Goal: Navigation & Orientation: Understand site structure

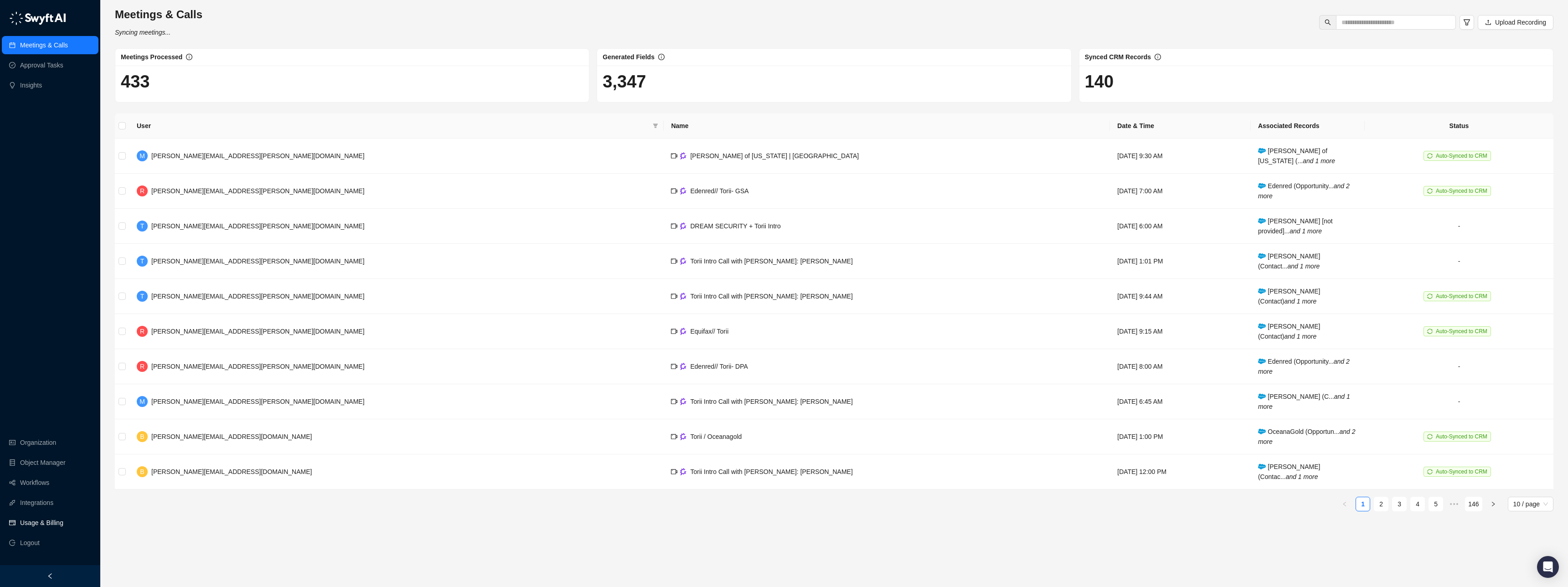
click at [38, 520] on link "Usage & Billing" at bounding box center [41, 522] width 43 height 18
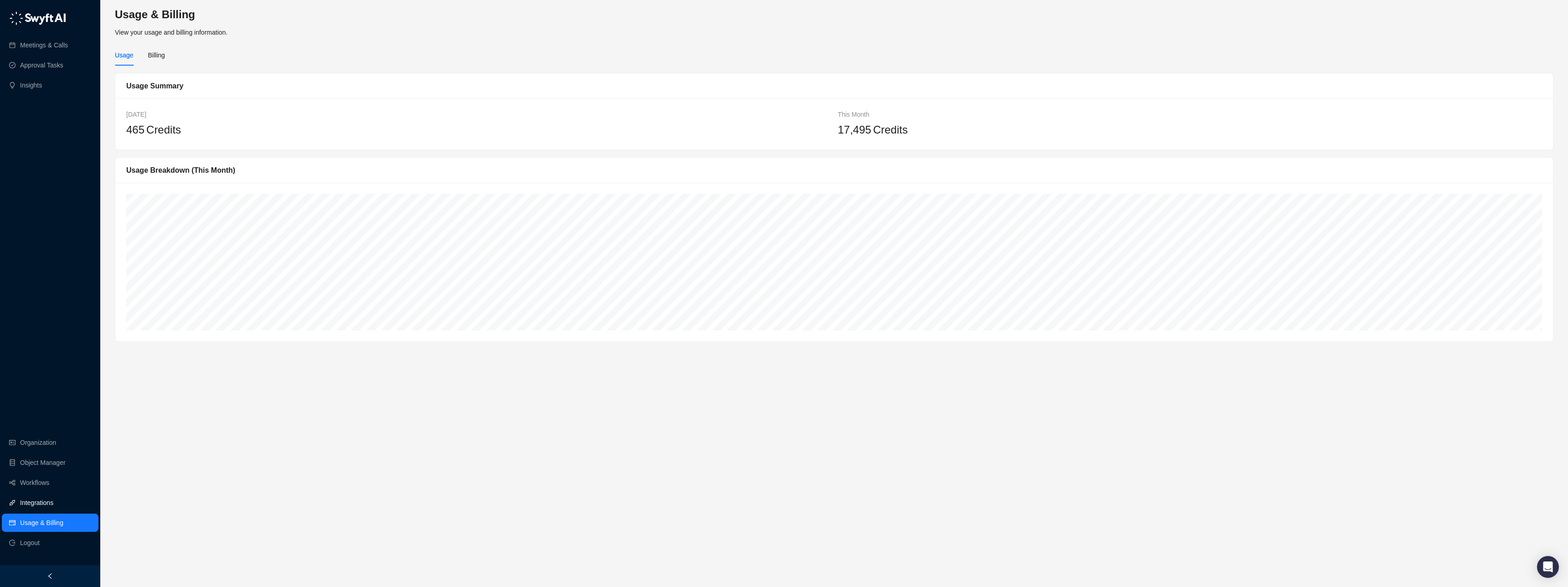
click at [45, 503] on link "Integrations" at bounding box center [36, 503] width 33 height 18
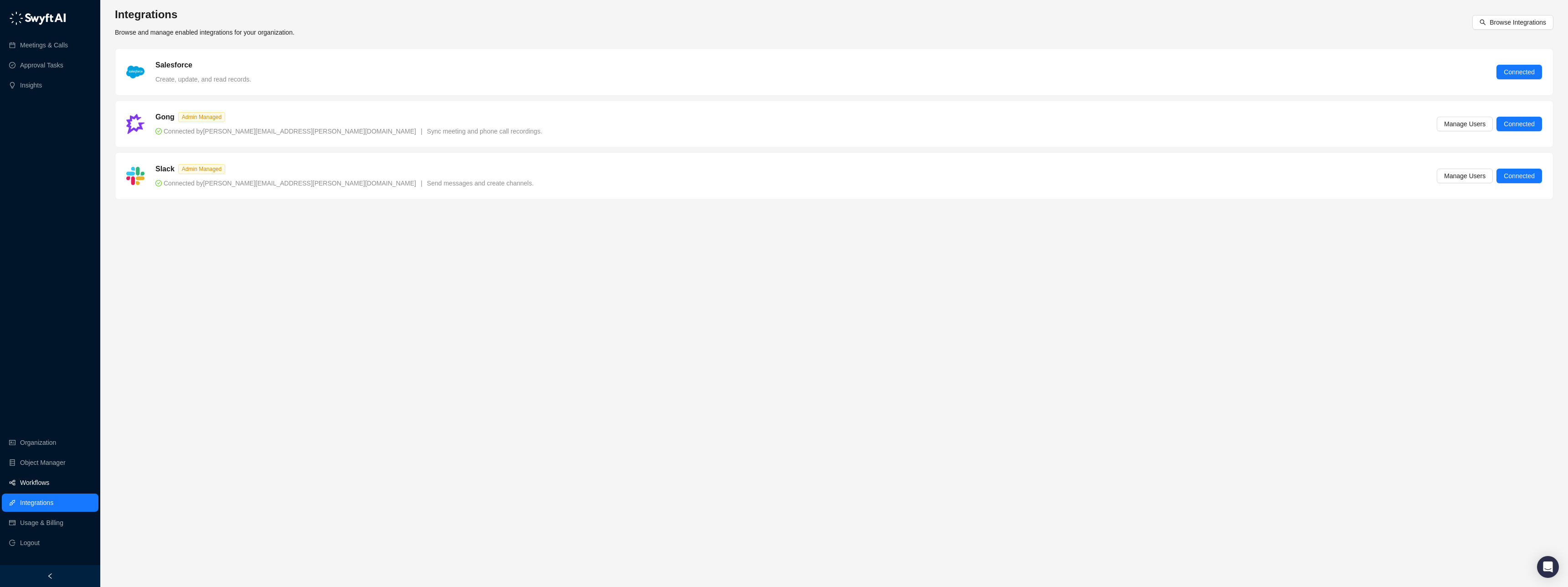
click at [40, 476] on link "Workflows" at bounding box center [34, 483] width 29 height 18
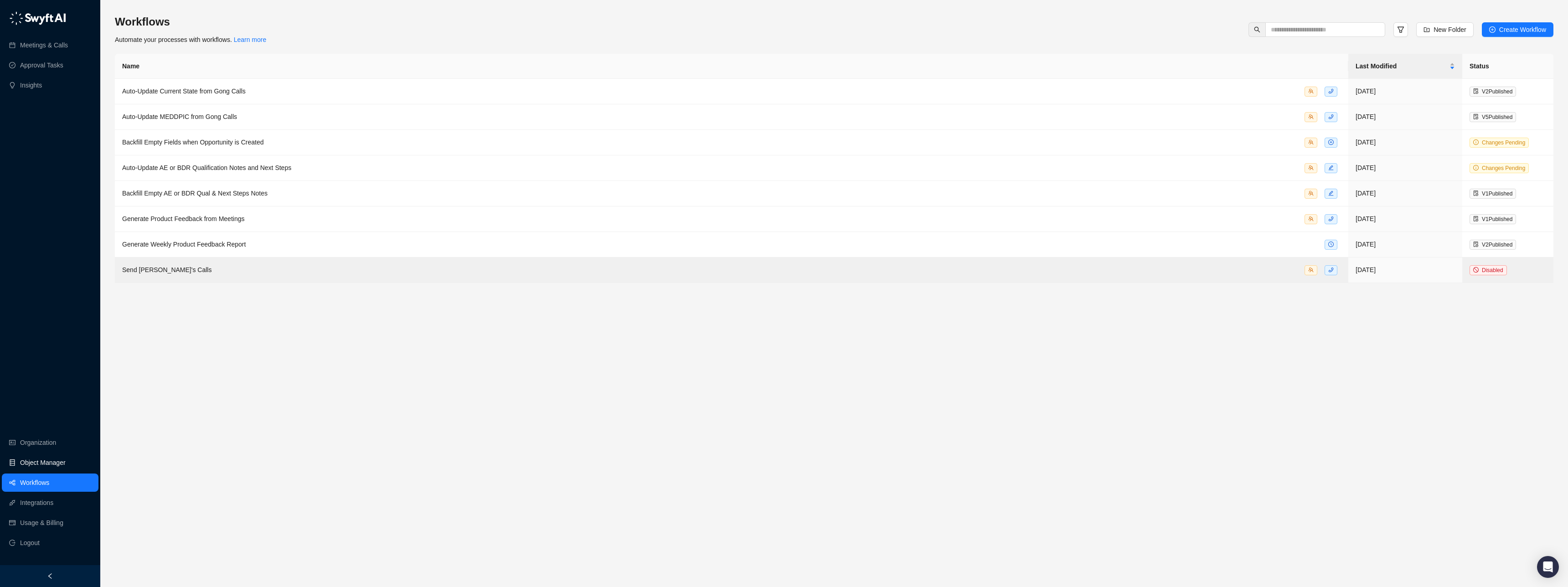
click at [43, 461] on link "Object Manager" at bounding box center [43, 462] width 45 height 18
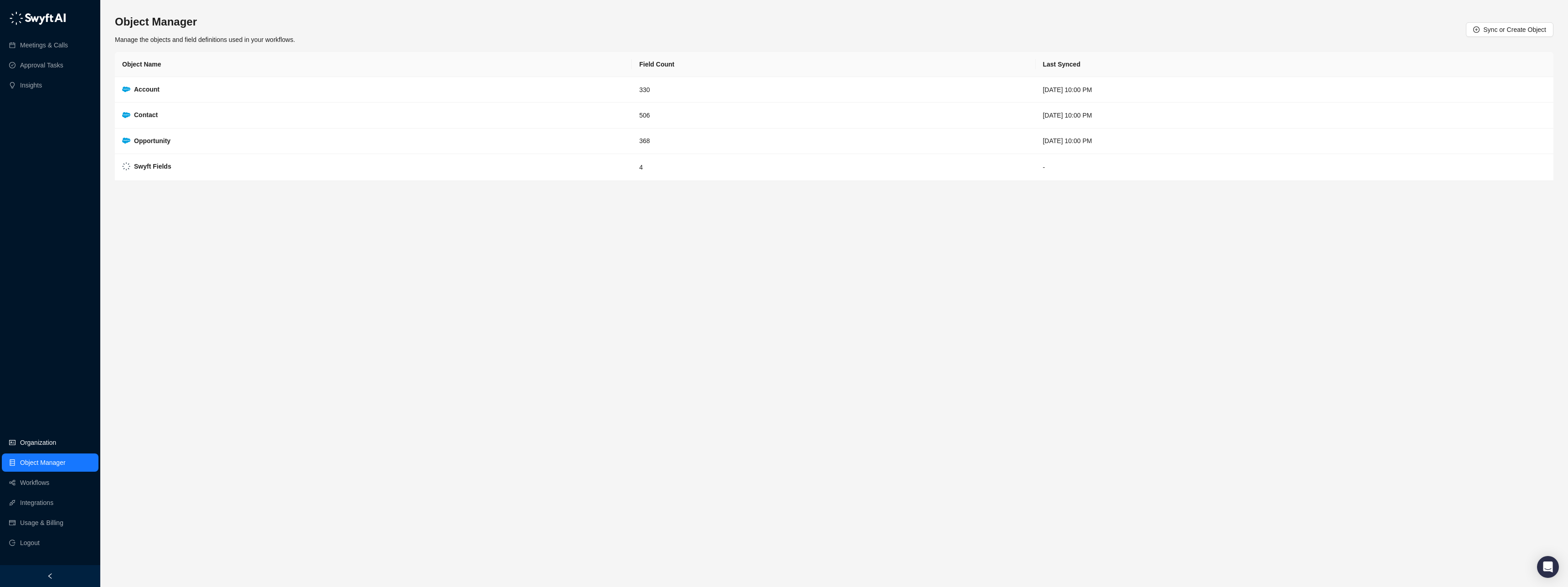
click at [45, 442] on link "Organization" at bounding box center [38, 442] width 36 height 18
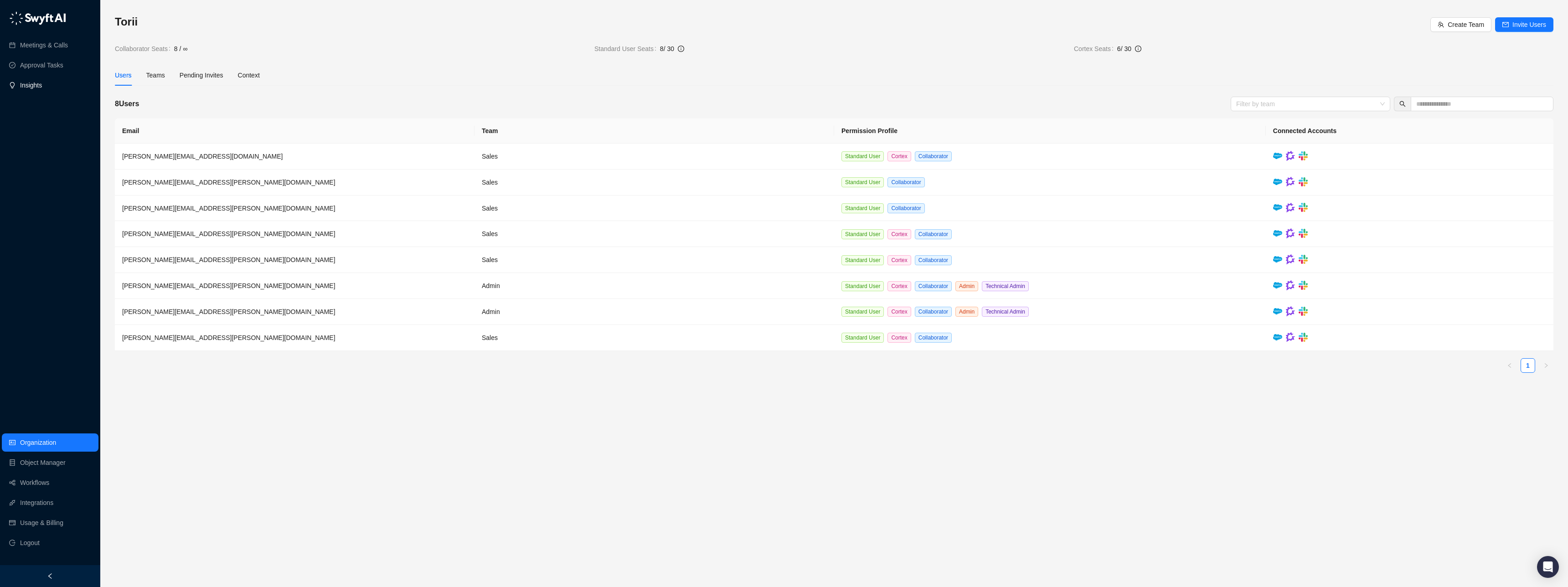
click at [38, 84] on link "Insights" at bounding box center [30, 85] width 22 height 18
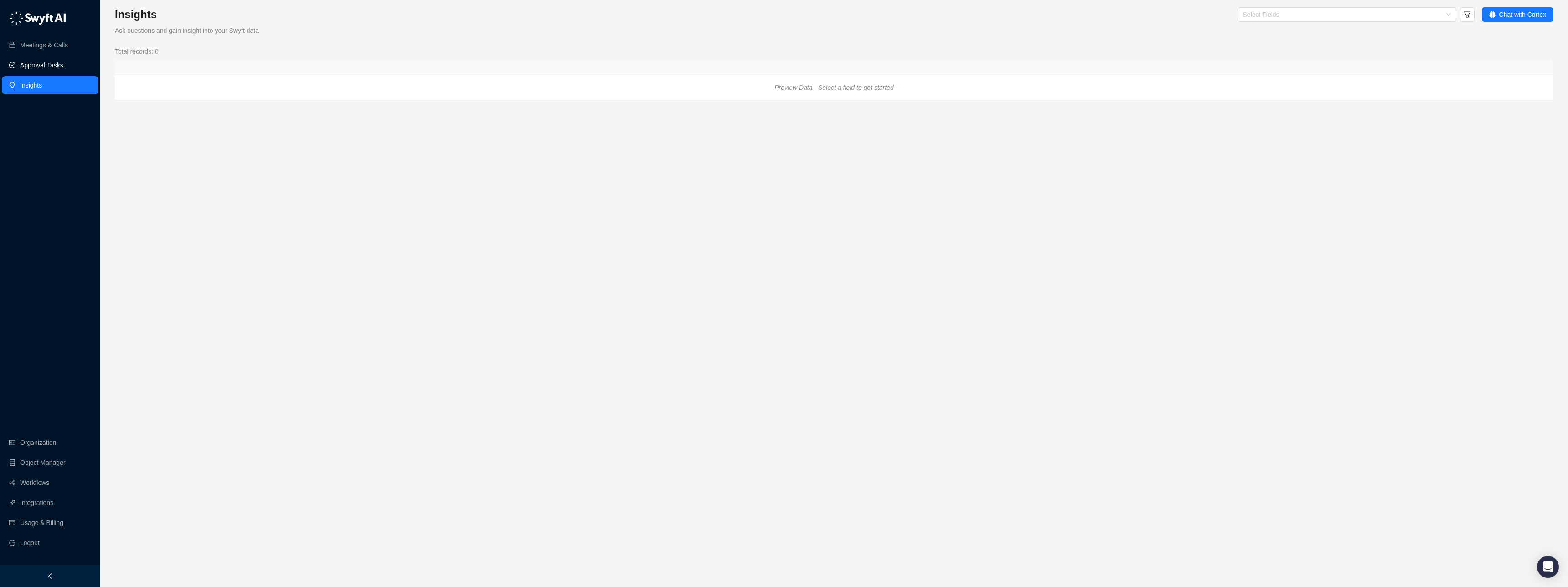
click at [45, 63] on link "Approval Tasks" at bounding box center [41, 65] width 43 height 18
click at [45, 45] on link "Meetings & Calls" at bounding box center [43, 45] width 48 height 18
